Goal: Task Accomplishment & Management: Use online tool/utility

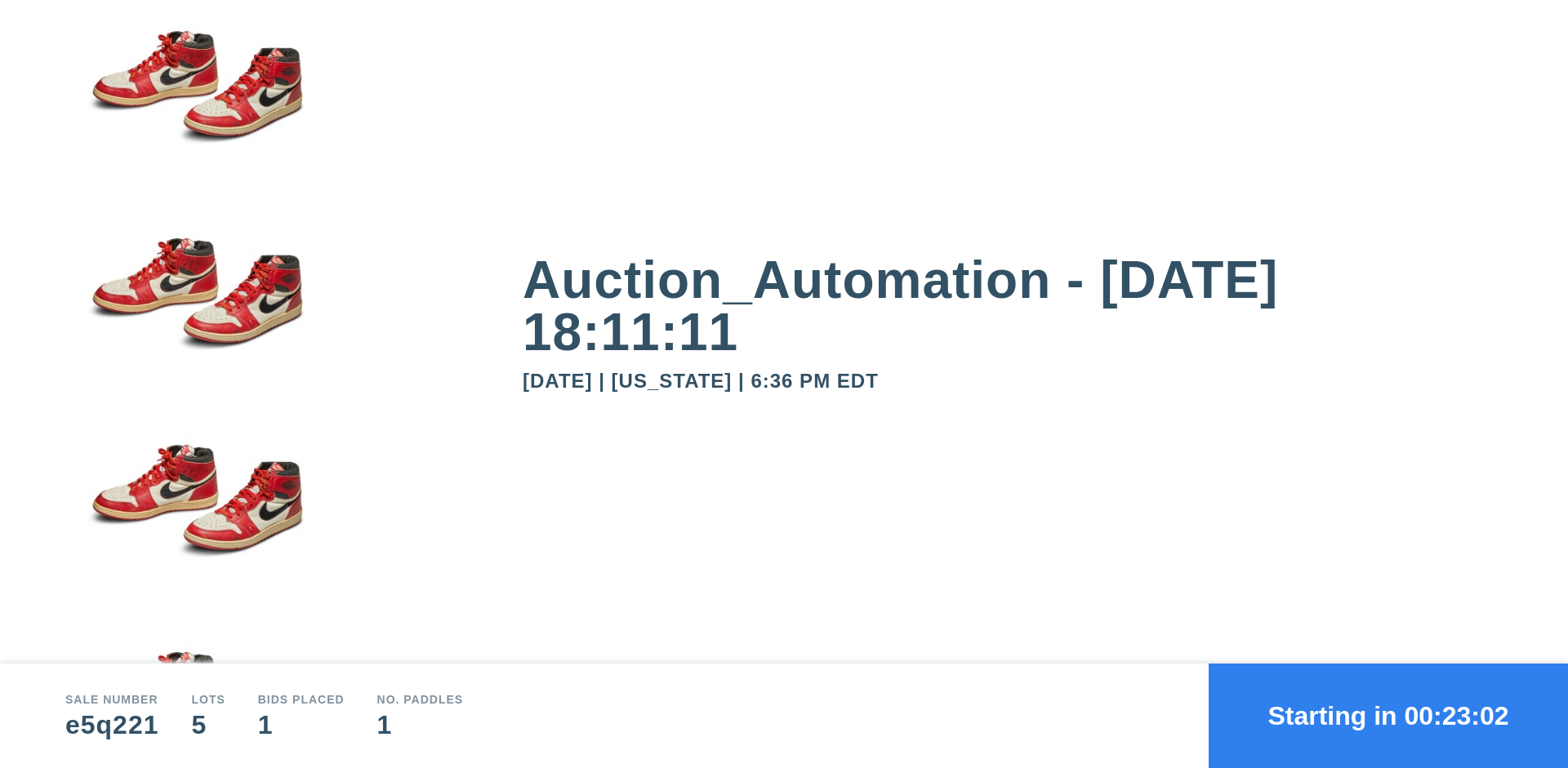
click at [1388, 716] on button "Starting in 00:23:02" at bounding box center [1388, 715] width 359 height 104
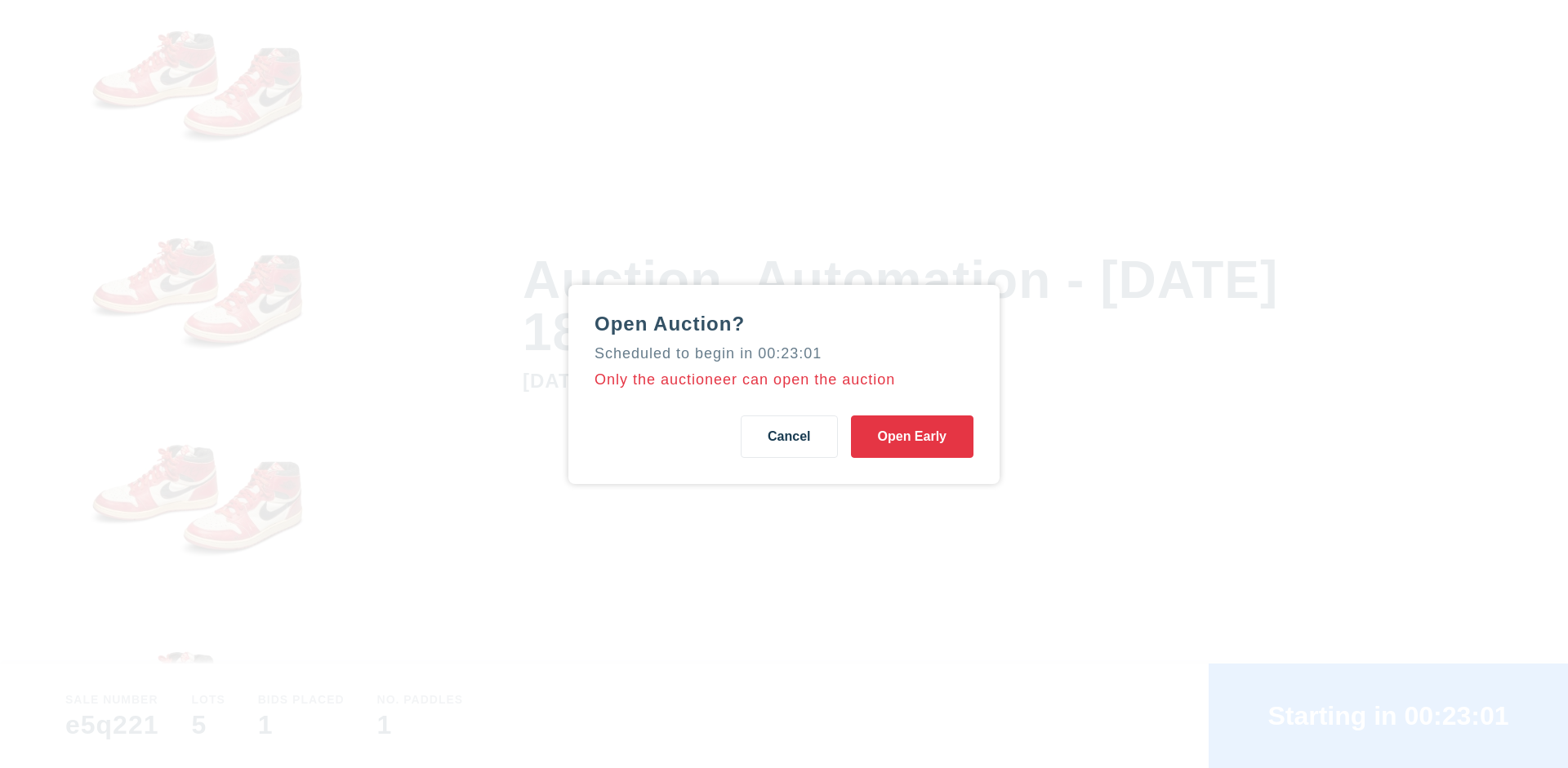
click at [912, 436] on button "Open Early" at bounding box center [911, 437] width 123 height 42
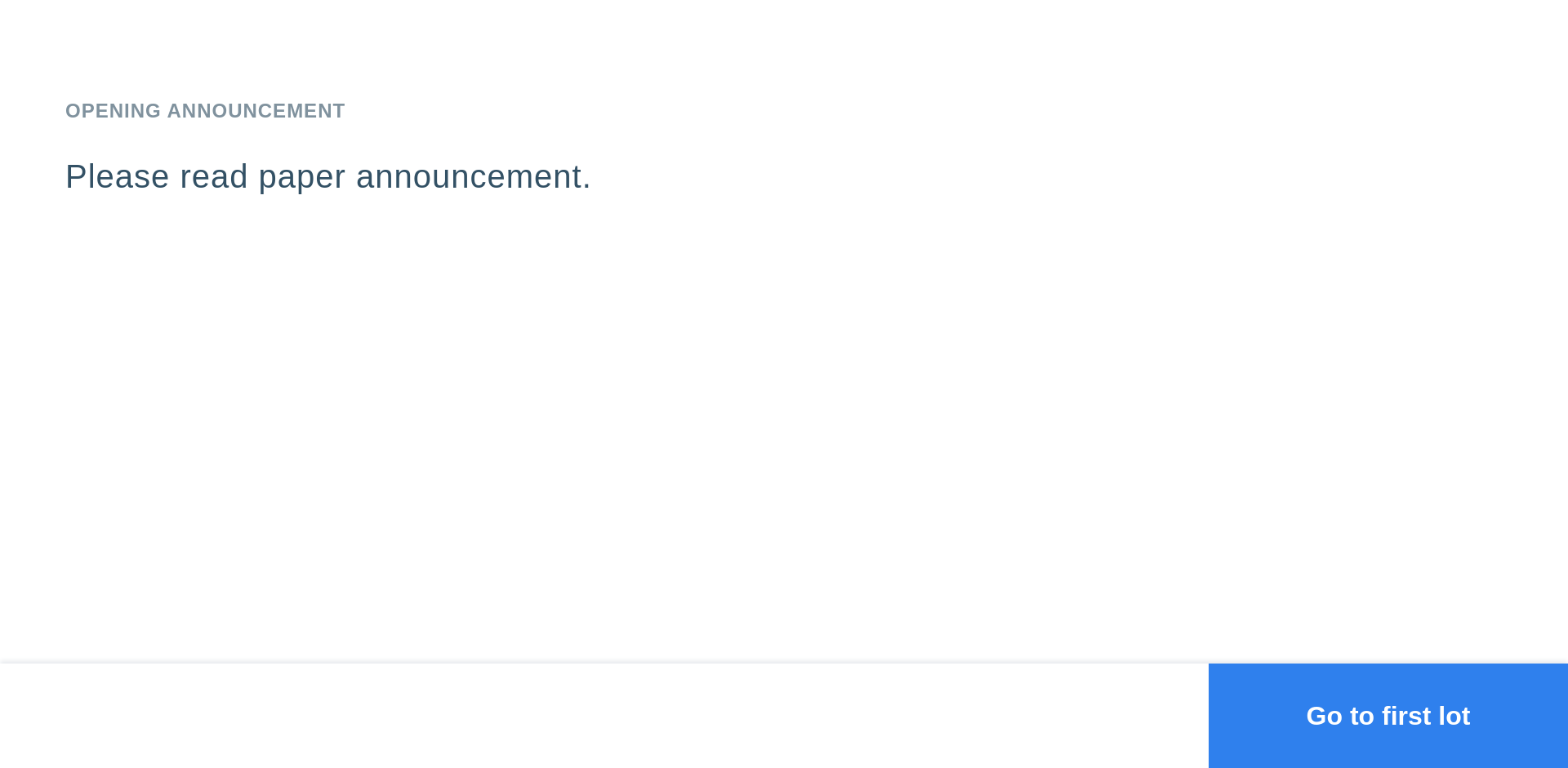
click at [1388, 716] on button "Go to first lot" at bounding box center [1388, 715] width 359 height 104
